Goal: Task Accomplishment & Management: Use online tool/utility

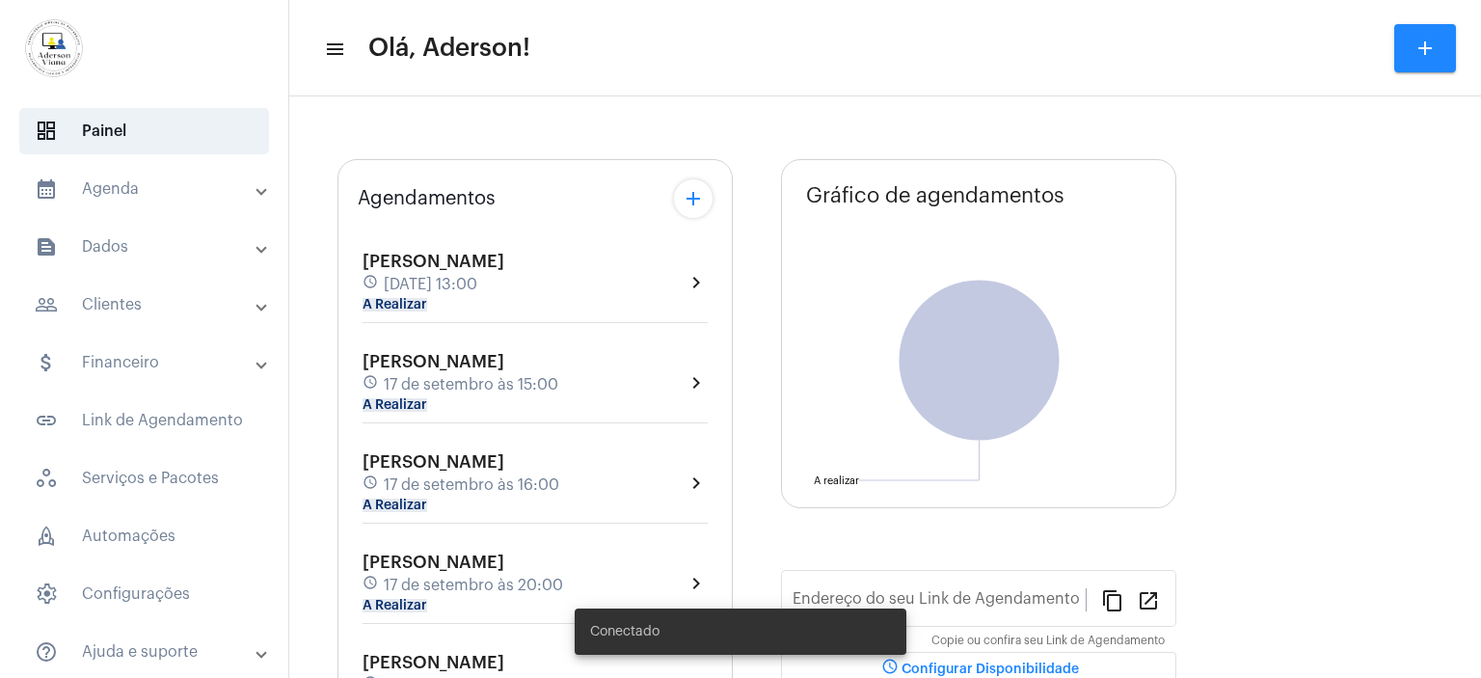
type input "[URL][DOMAIN_NAME]"
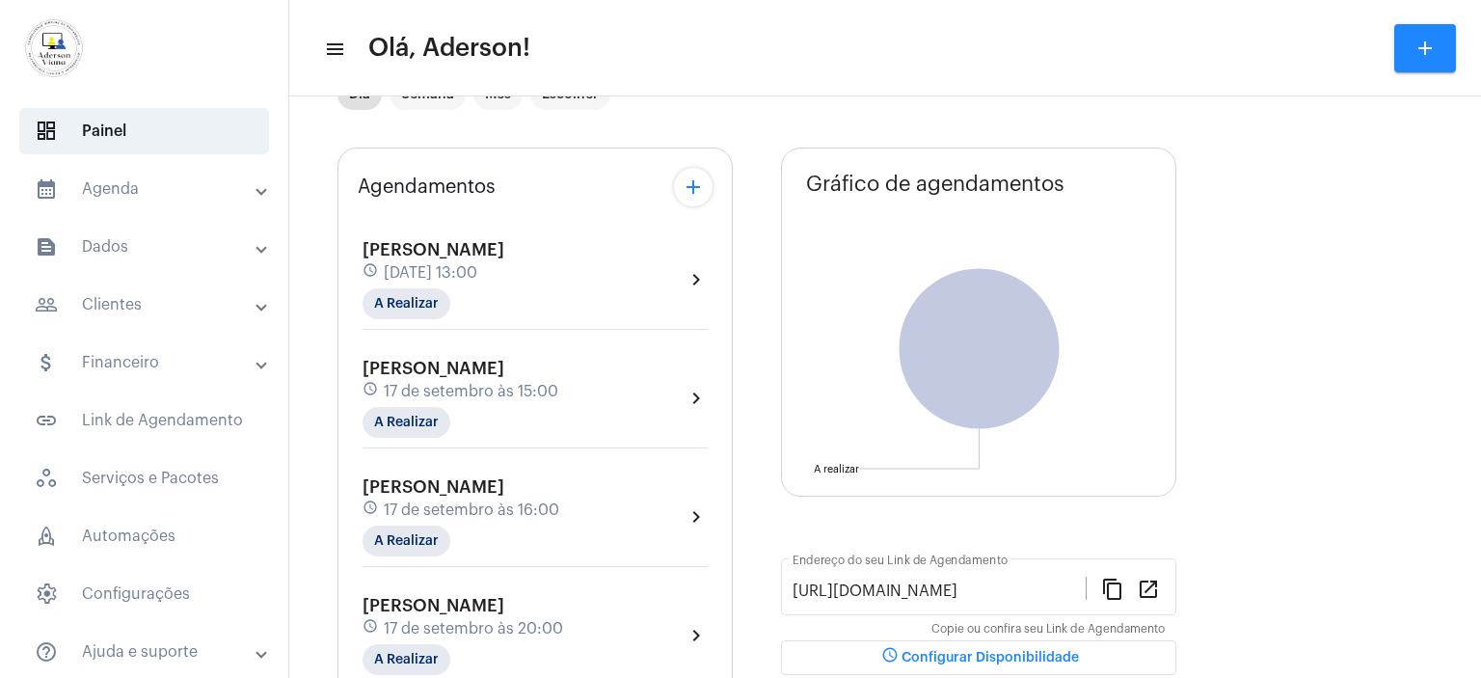
scroll to position [96, 0]
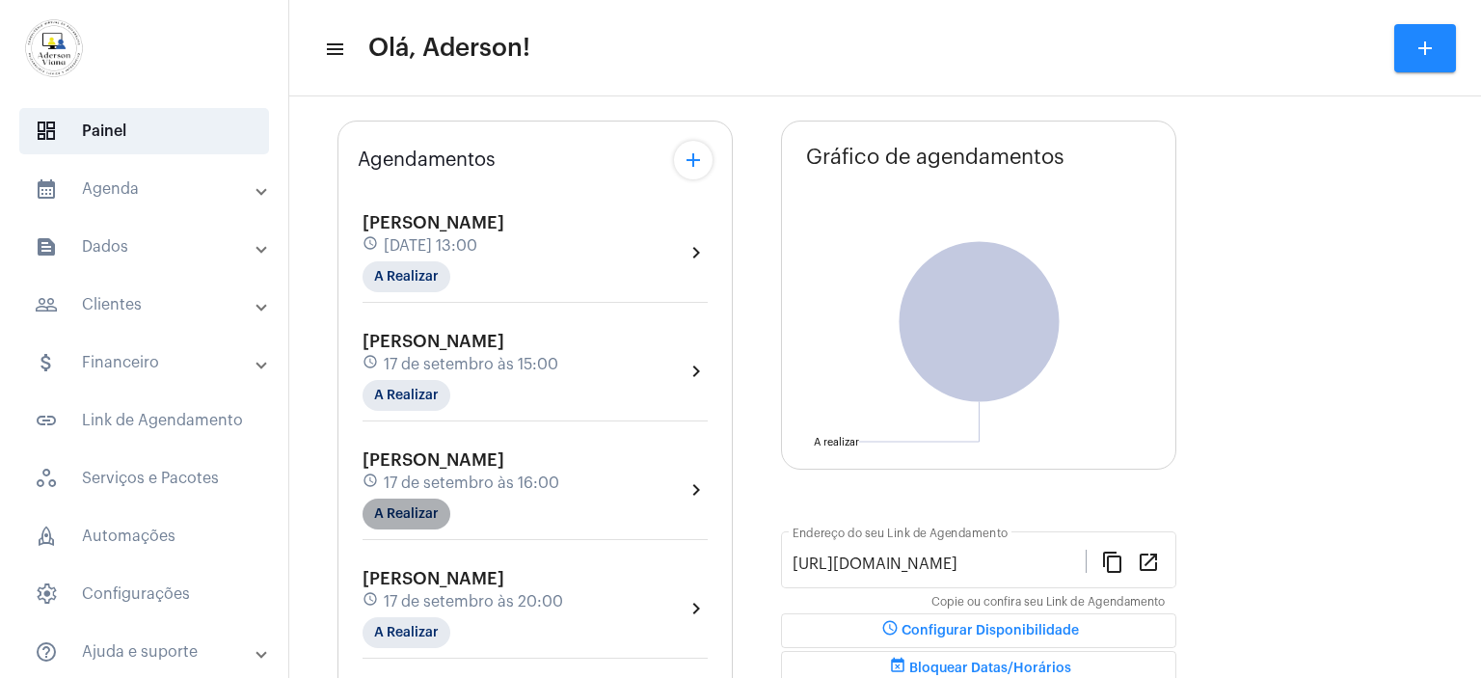
click at [446, 507] on mat-chip "A Realizar" at bounding box center [406, 513] width 88 height 31
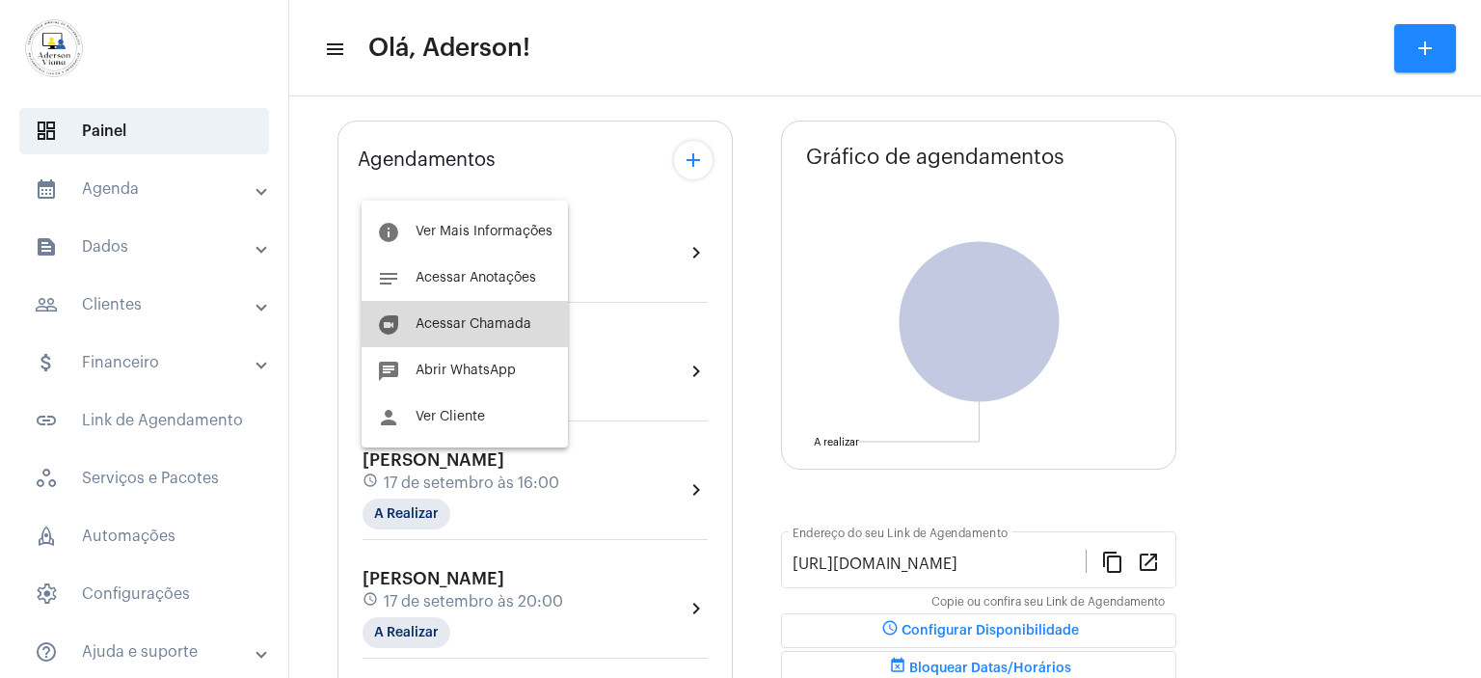
click at [488, 323] on span "Acessar Chamada" at bounding box center [474, 323] width 116 height 13
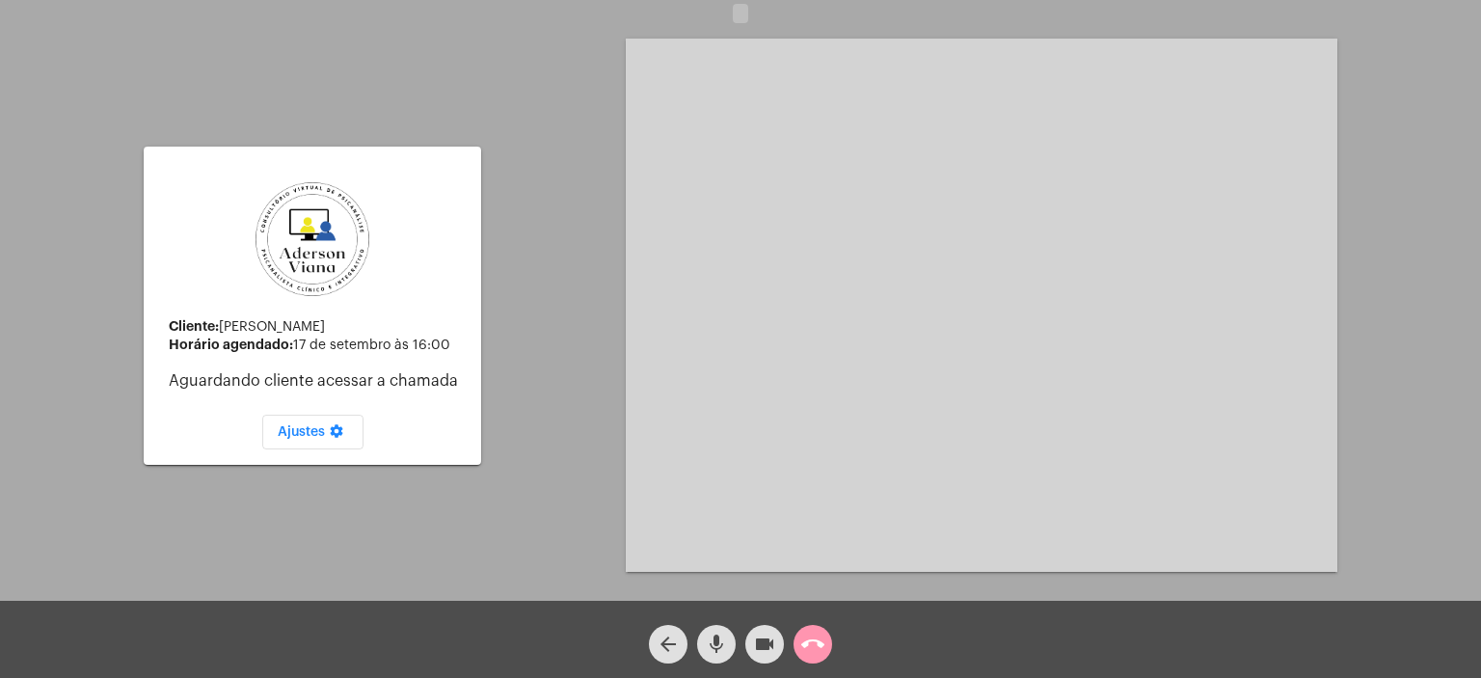
click at [539, 234] on div "Cliente: [PERSON_NAME] agendado: [DATE] 16:00 Aguardando cliente acessar a cham…" at bounding box center [740, 303] width 1477 height 601
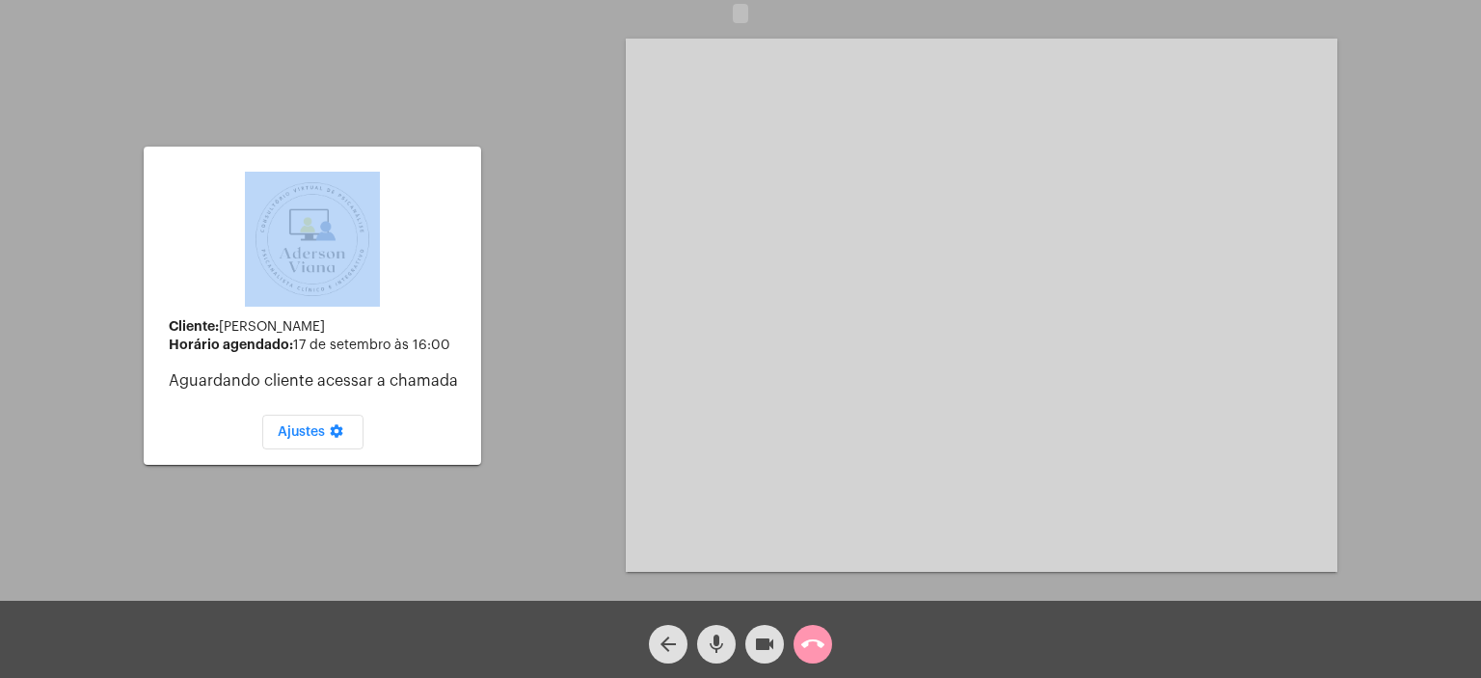
click at [551, 87] on div "Cliente: [PERSON_NAME] agendado: [DATE] 16:00 Aguardando cliente acessar a cham…" at bounding box center [740, 303] width 1477 height 601
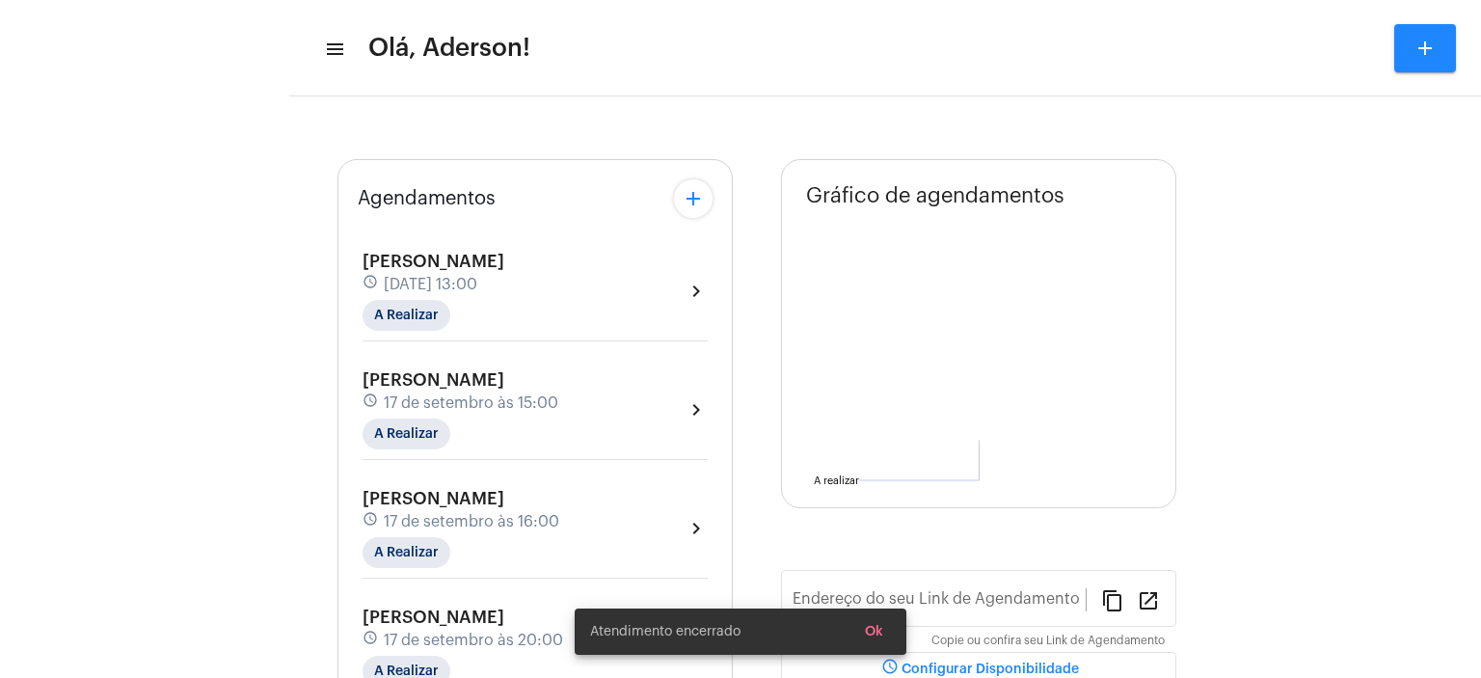
type input "[URL][DOMAIN_NAME]"
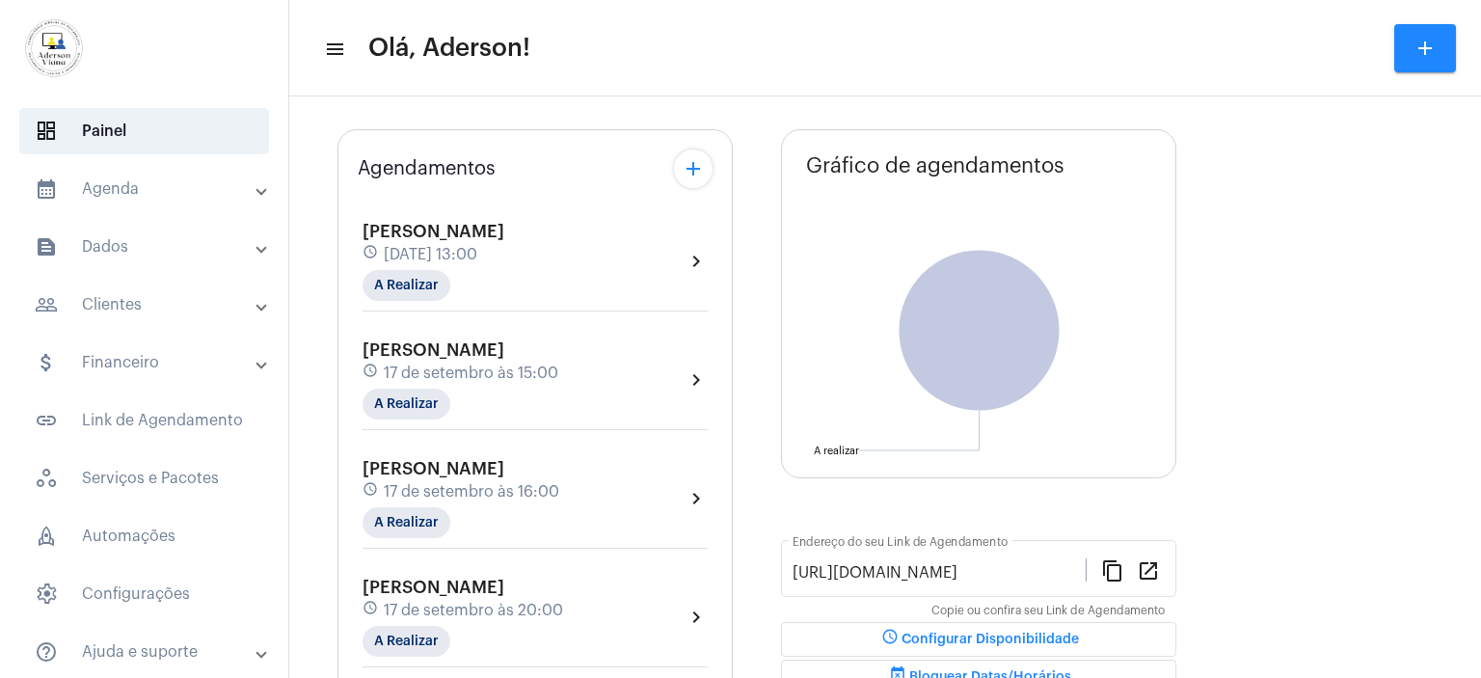
scroll to position [193, 0]
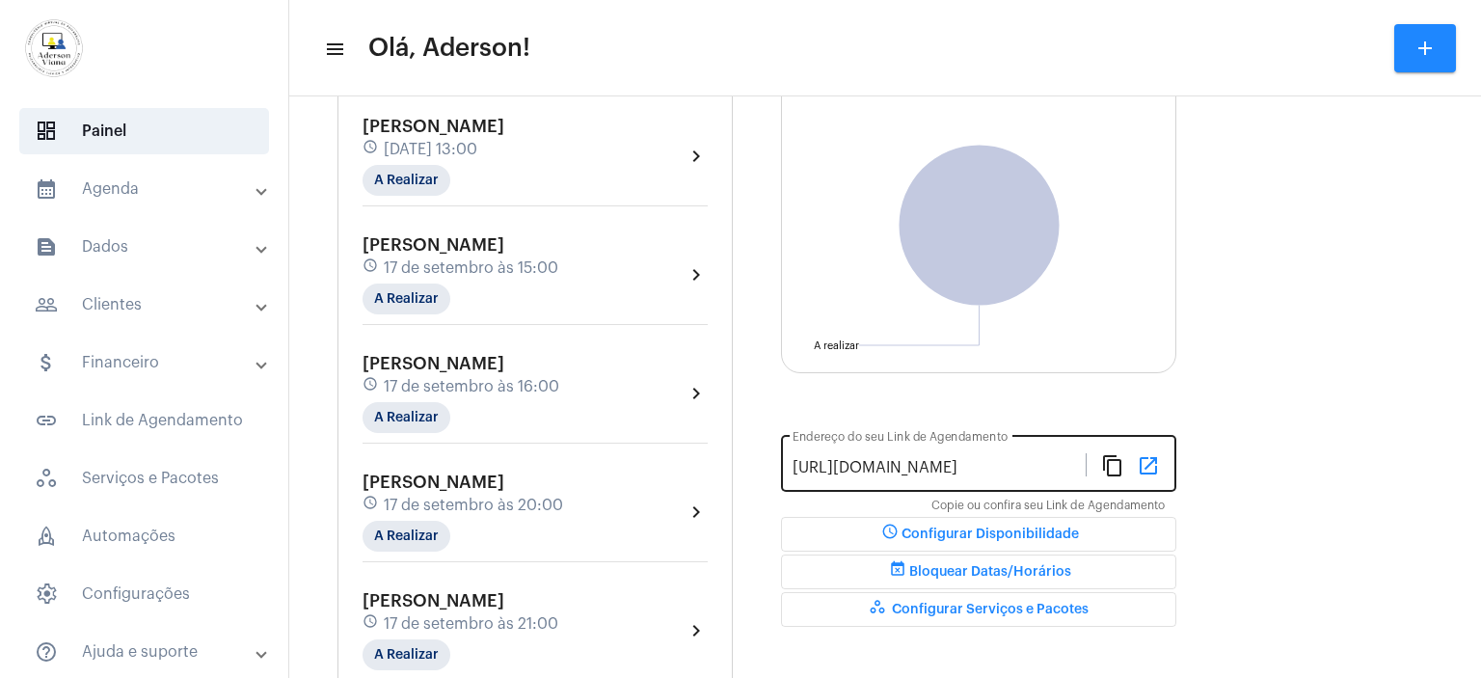
click at [1157, 465] on mat-icon "open_in_new" at bounding box center [1148, 464] width 23 height 23
